Goal: Task Accomplishment & Management: Manage account settings

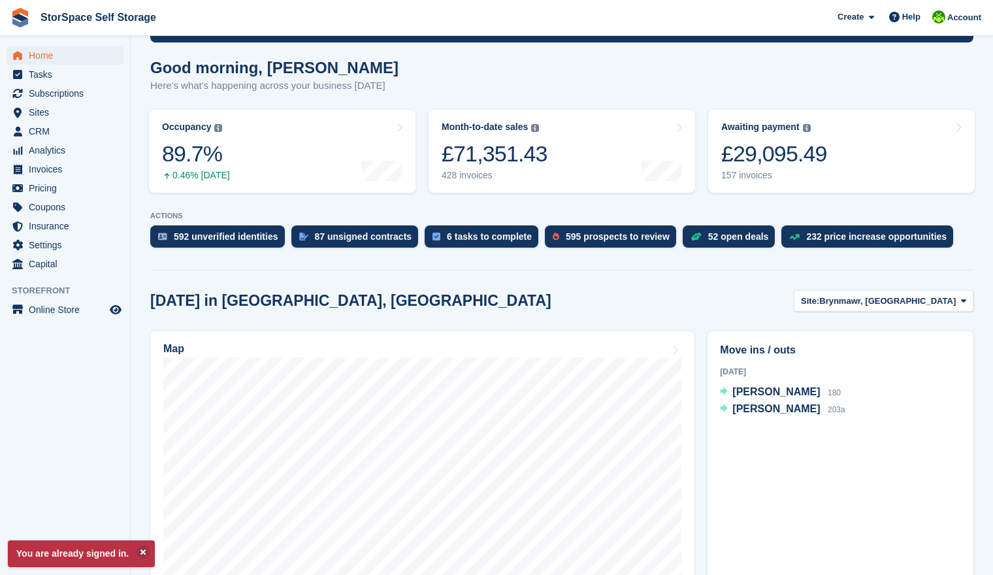
scroll to position [195, 0]
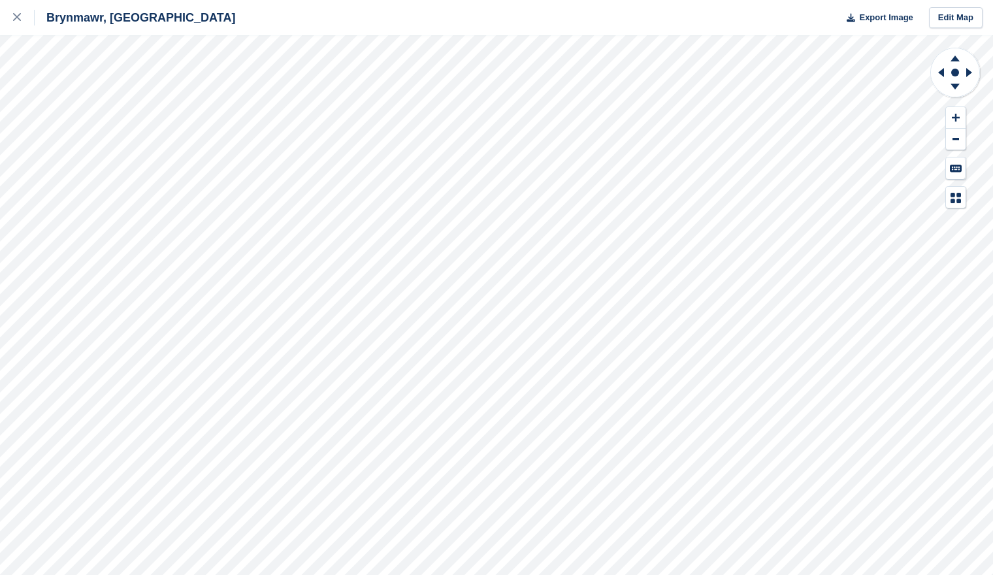
click at [103, 133] on div "Brynmawr, South Wales Export Image Edit Map" at bounding box center [496, 287] width 993 height 575
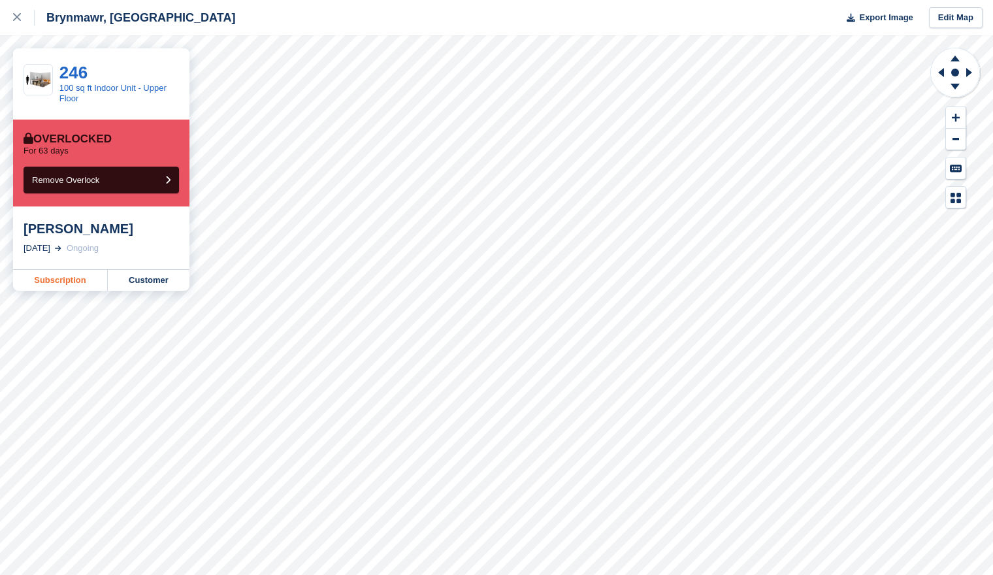
click at [87, 280] on link "Subscription" at bounding box center [60, 280] width 95 height 21
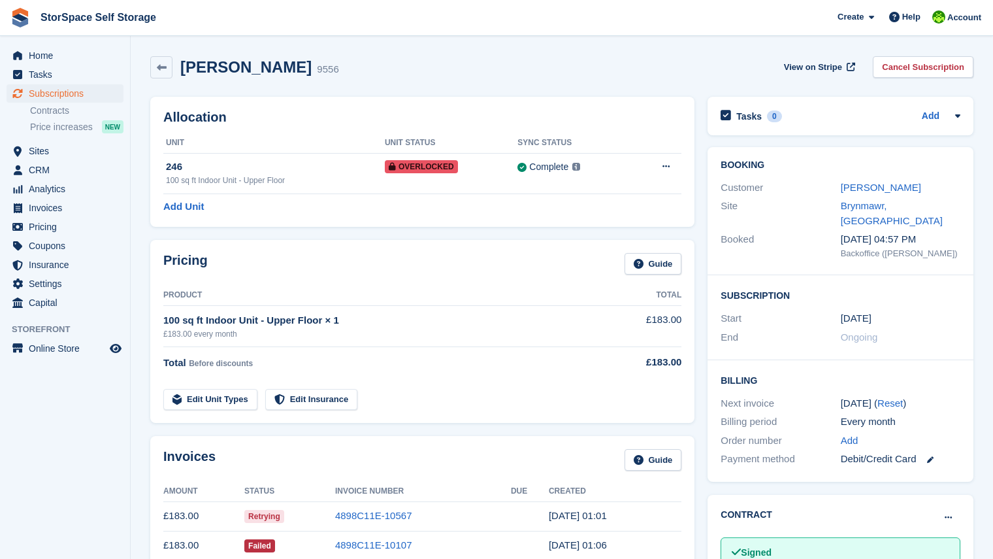
scroll to position [259, 0]
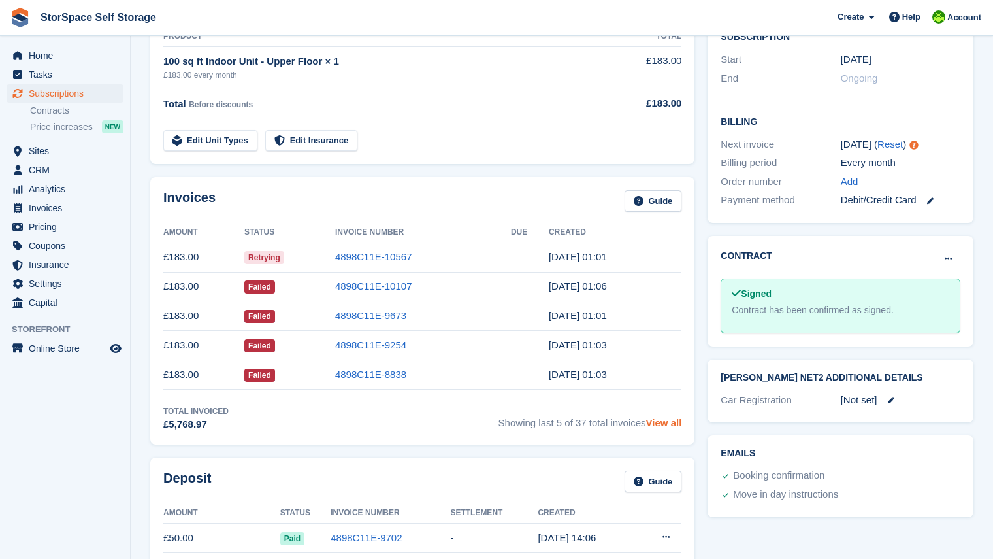
click at [656, 422] on link "View all" at bounding box center [664, 422] width 36 height 11
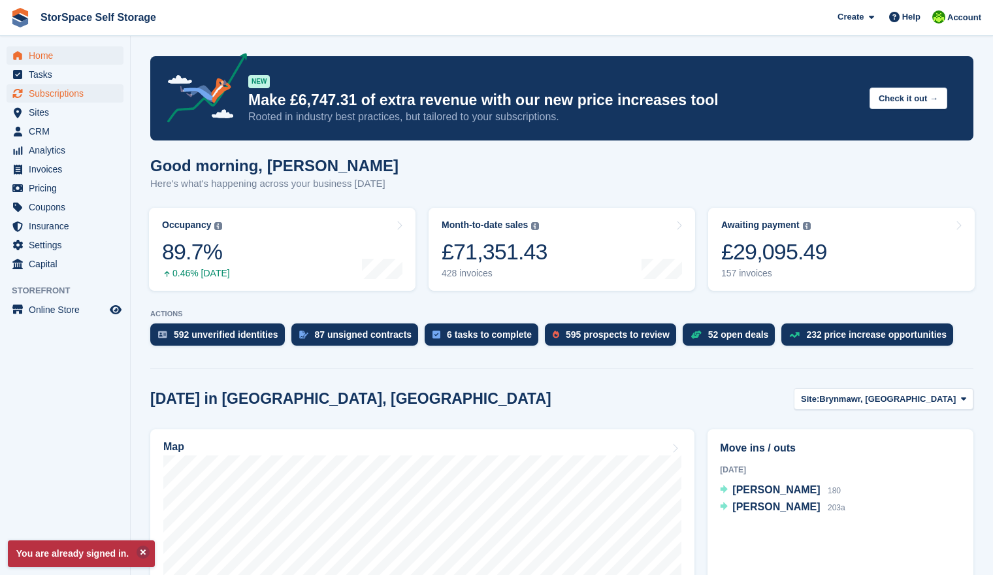
click at [67, 91] on span "Subscriptions" at bounding box center [68, 93] width 78 height 18
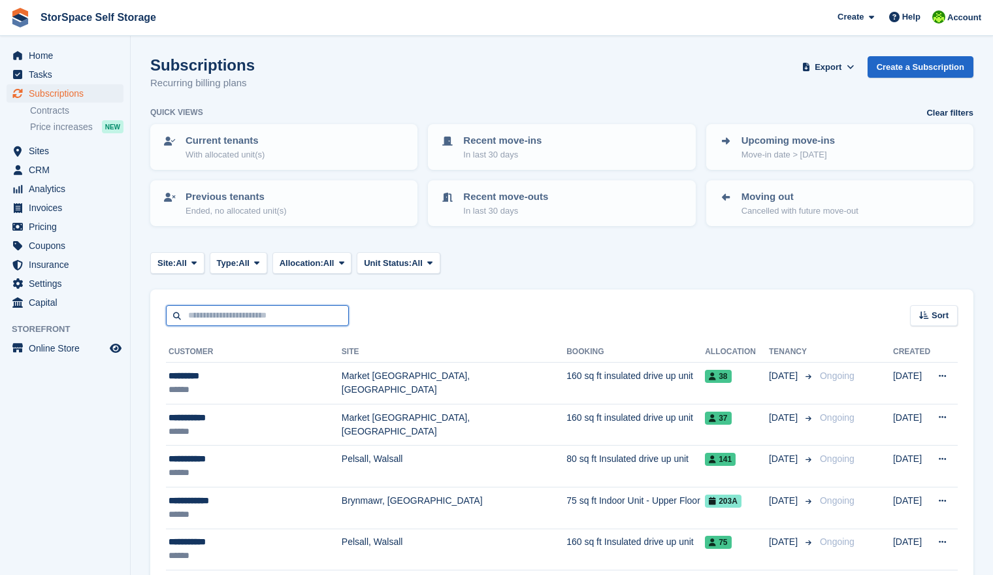
click at [284, 312] on input "text" at bounding box center [257, 316] width 183 height 22
type input "********"
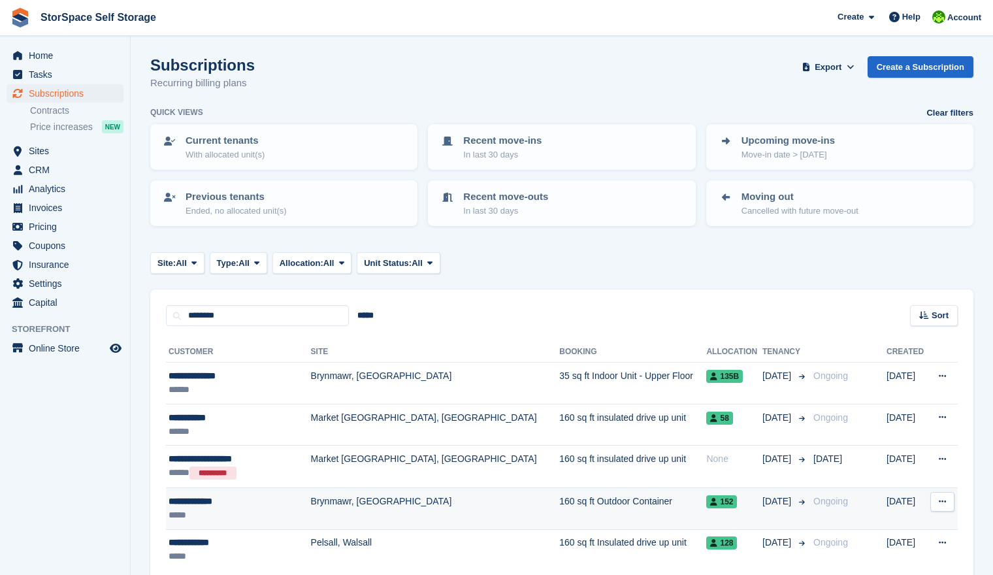
click at [257, 518] on div "*****" at bounding box center [233, 515] width 129 height 14
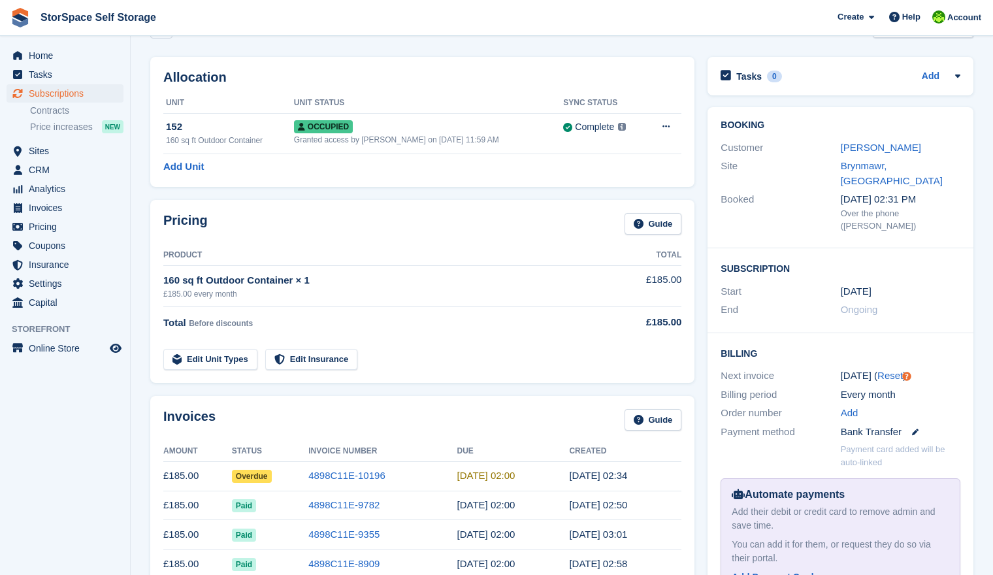
scroll to position [88, 0]
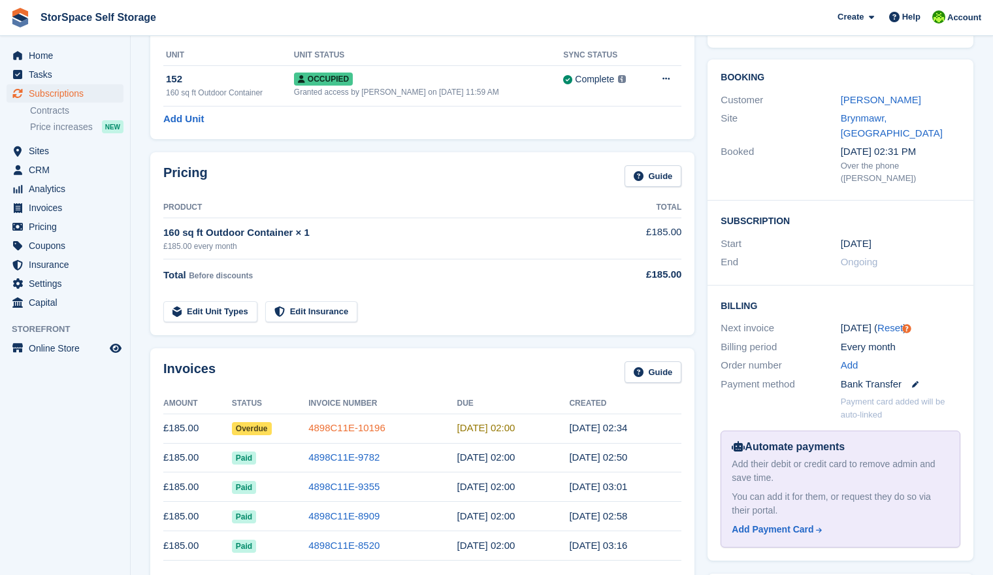
click at [355, 431] on link "4898C11E-10196" at bounding box center [346, 427] width 77 height 11
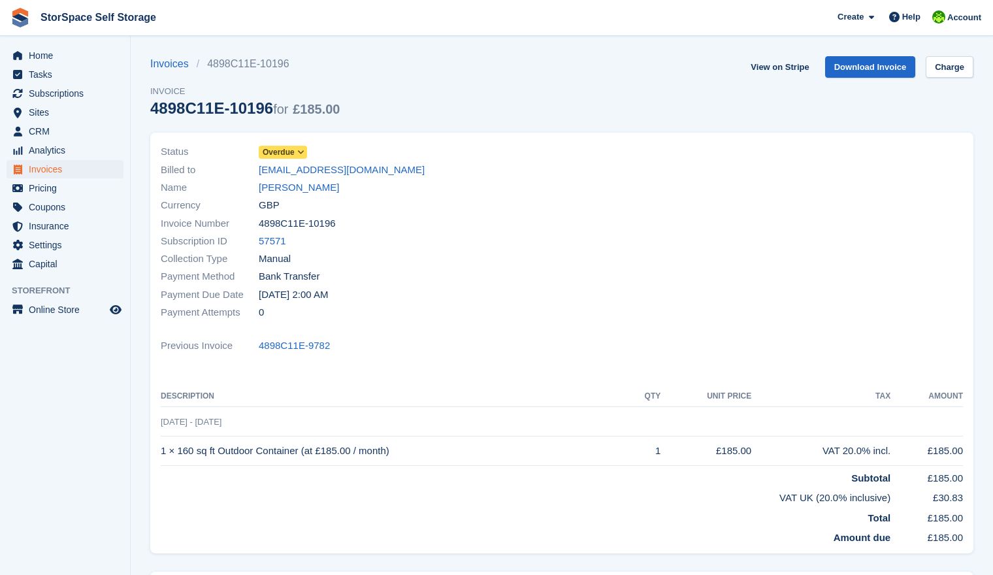
click at [305, 150] on icon at bounding box center [300, 152] width 7 height 8
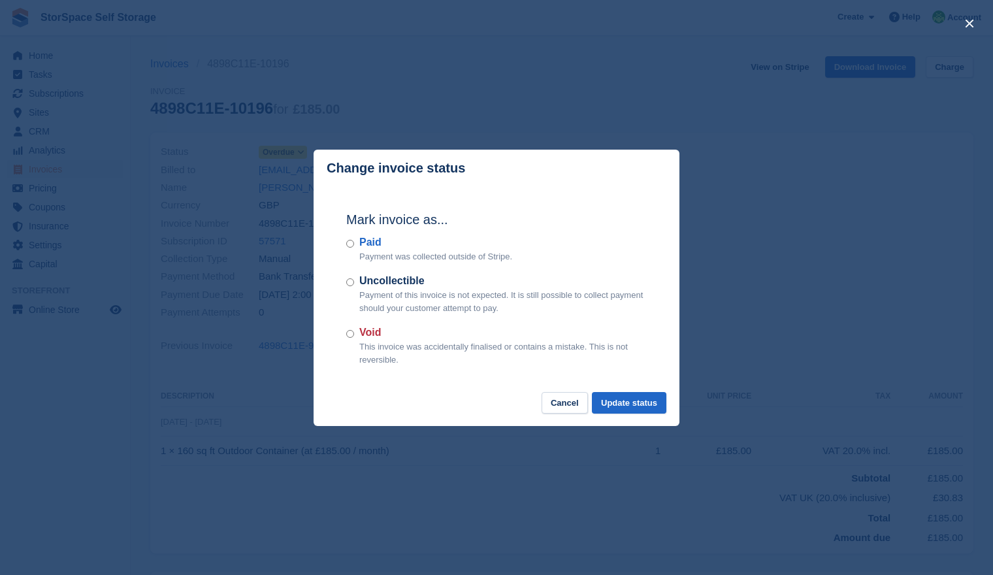
click at [354, 247] on div "Paid Payment was collected outside of Stripe." at bounding box center [496, 249] width 301 height 29
click at [354, 249] on div "Paid Payment was collected outside of Stripe." at bounding box center [496, 249] width 301 height 29
click at [625, 406] on button "Update status" at bounding box center [629, 403] width 74 height 22
